Goal: Find specific page/section: Find specific page/section

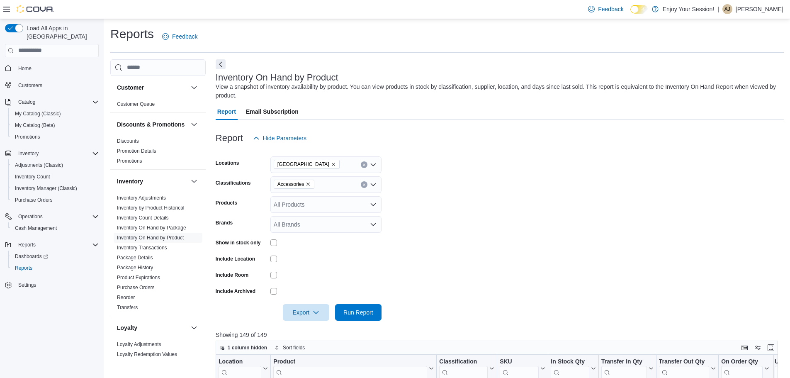
scroll to position [16, 0]
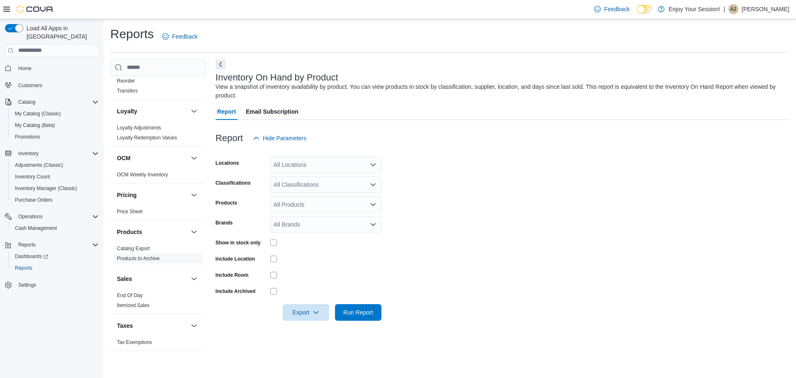
scroll to position [223, 0]
drag, startPoint x: 138, startPoint y: 305, endPoint x: 160, endPoint y: 304, distance: 22.0
click at [138, 305] on link "Itemized Sales" at bounding box center [133, 305] width 33 height 6
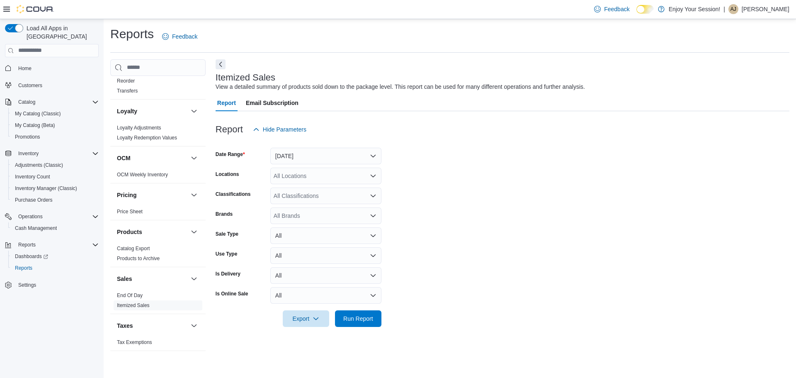
click at [755, 8] on p "[PERSON_NAME]" at bounding box center [766, 9] width 48 height 10
click at [728, 82] on span "Sign Out" at bounding box center [736, 81] width 22 height 8
